Goal: Information Seeking & Learning: Stay updated

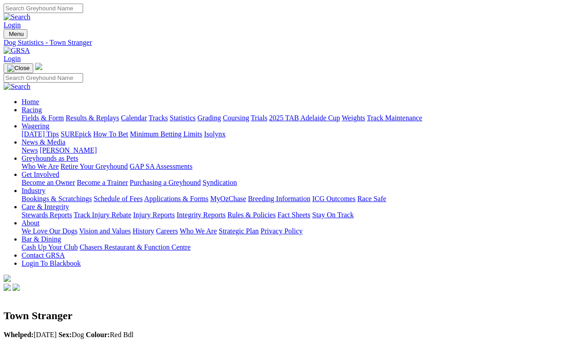
scroll to position [0, 3]
click at [113, 114] on link "Results & Replays" at bounding box center [92, 118] width 53 height 8
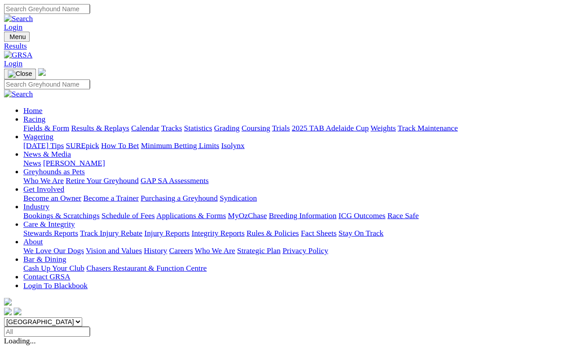
scroll to position [4, 0]
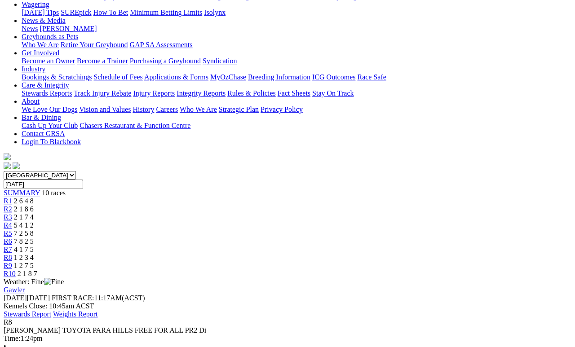
scroll to position [136, 0]
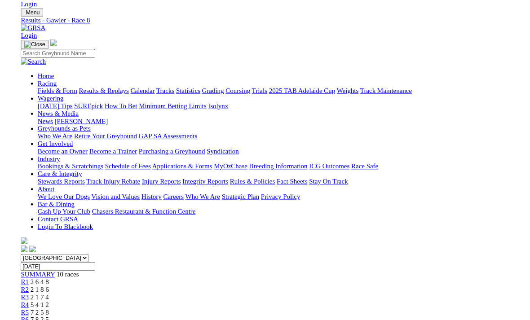
scroll to position [147, 0]
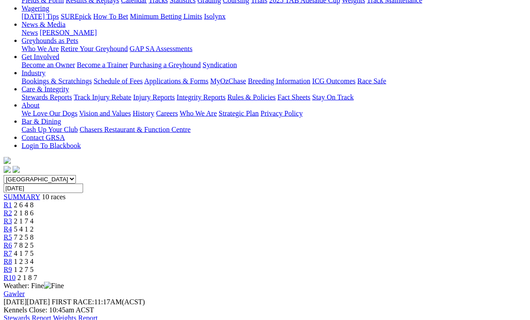
scroll to position [119, 0]
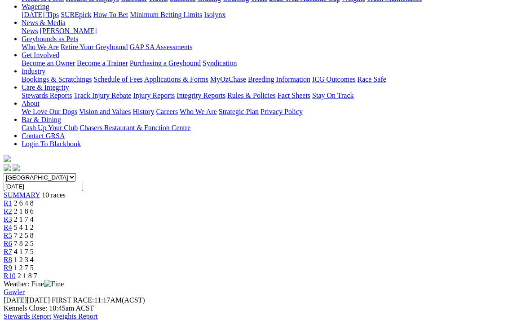
click at [37, 272] on span "2 1 8 7" at bounding box center [28, 276] width 20 height 8
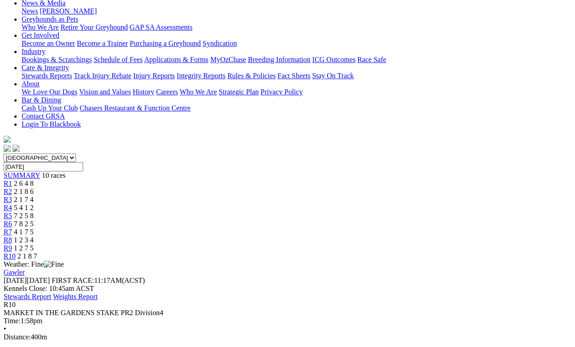
scroll to position [157, 0]
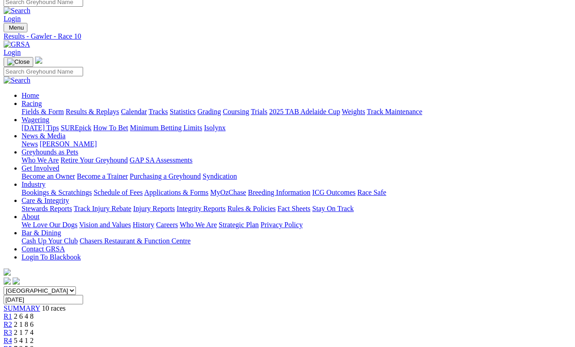
scroll to position [0, 0]
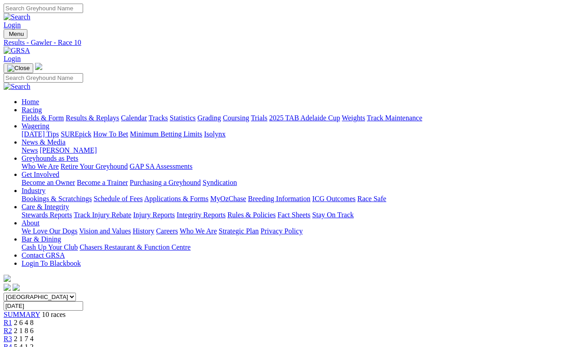
click at [48, 114] on link "Fields & Form" at bounding box center [43, 118] width 42 height 8
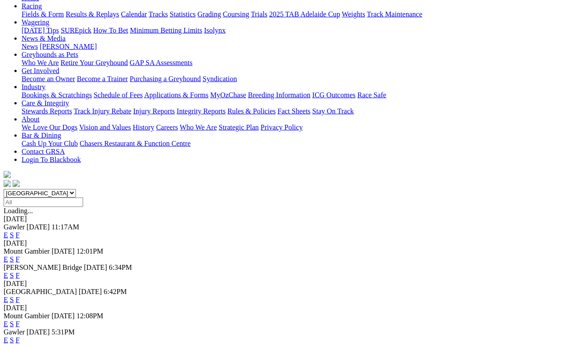
scroll to position [104, 0]
click at [20, 336] on link "F" at bounding box center [18, 340] width 4 height 8
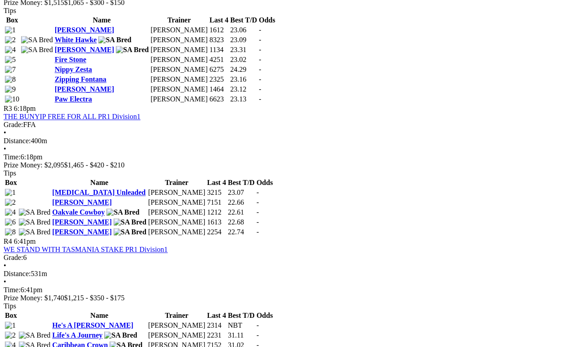
scroll to position [680, 0]
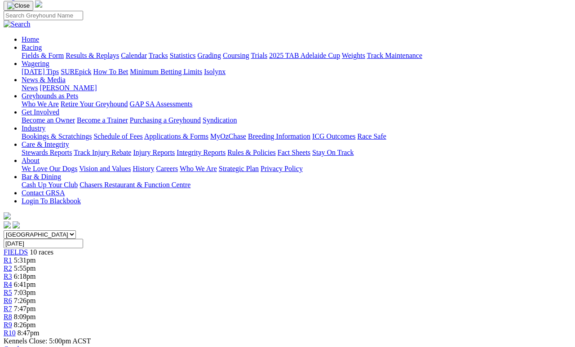
scroll to position [0, 0]
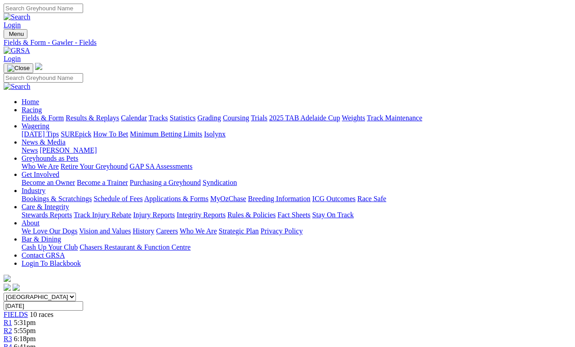
click at [66, 138] on link "News & Media" at bounding box center [44, 142] width 44 height 8
click at [38, 146] on link "News" at bounding box center [30, 150] width 16 height 8
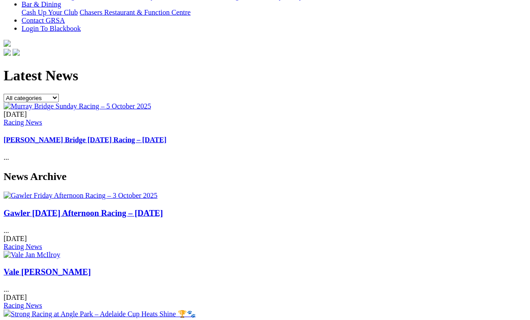
scroll to position [235, 0]
click at [31, 208] on link "Gawler Friday Afternoon Racing – 3 October 2025" at bounding box center [83, 212] width 159 height 9
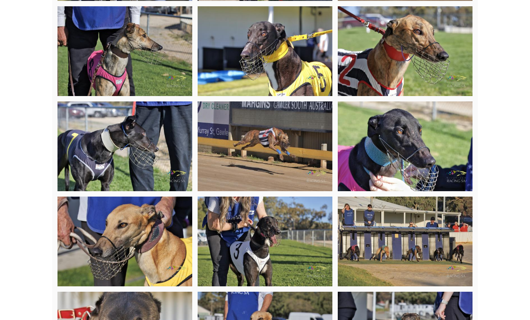
scroll to position [1925, 0]
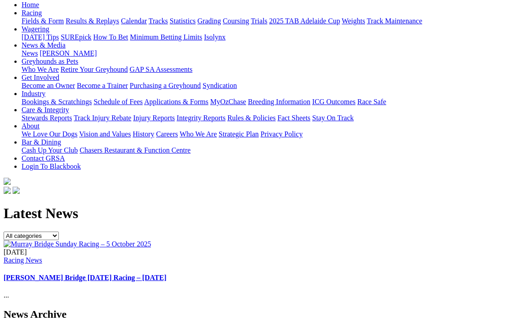
scroll to position [97, 0]
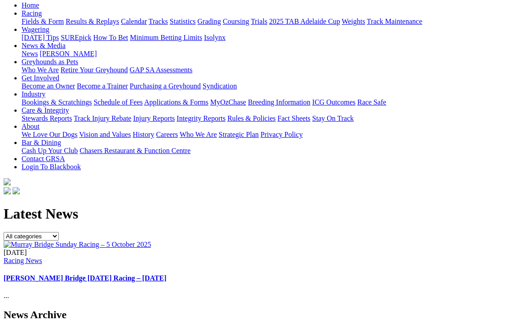
click at [167, 274] on link "[PERSON_NAME] Bridge [DATE] Racing – [DATE]" at bounding box center [85, 278] width 163 height 8
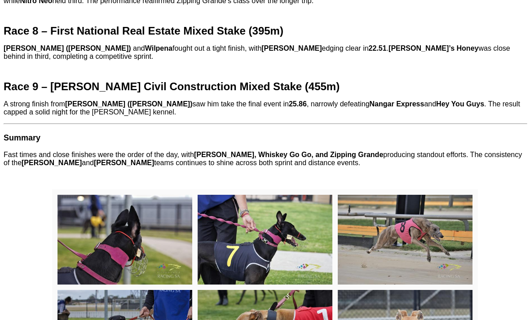
scroll to position [761, 0]
